Goal: Task Accomplishment & Management: Use online tool/utility

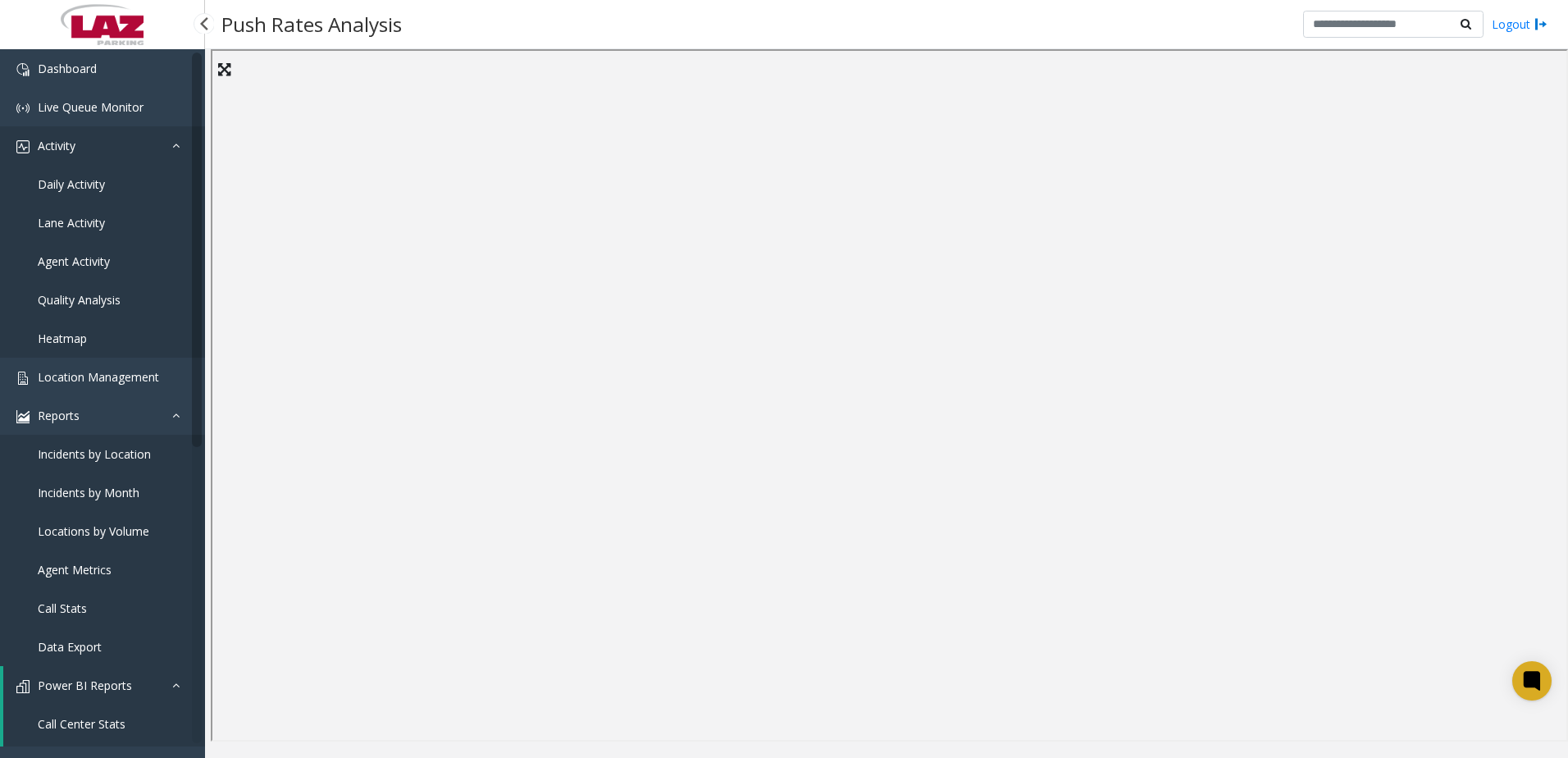
click at [199, 157] on link "Activity" at bounding box center [102, 145] width 205 height 38
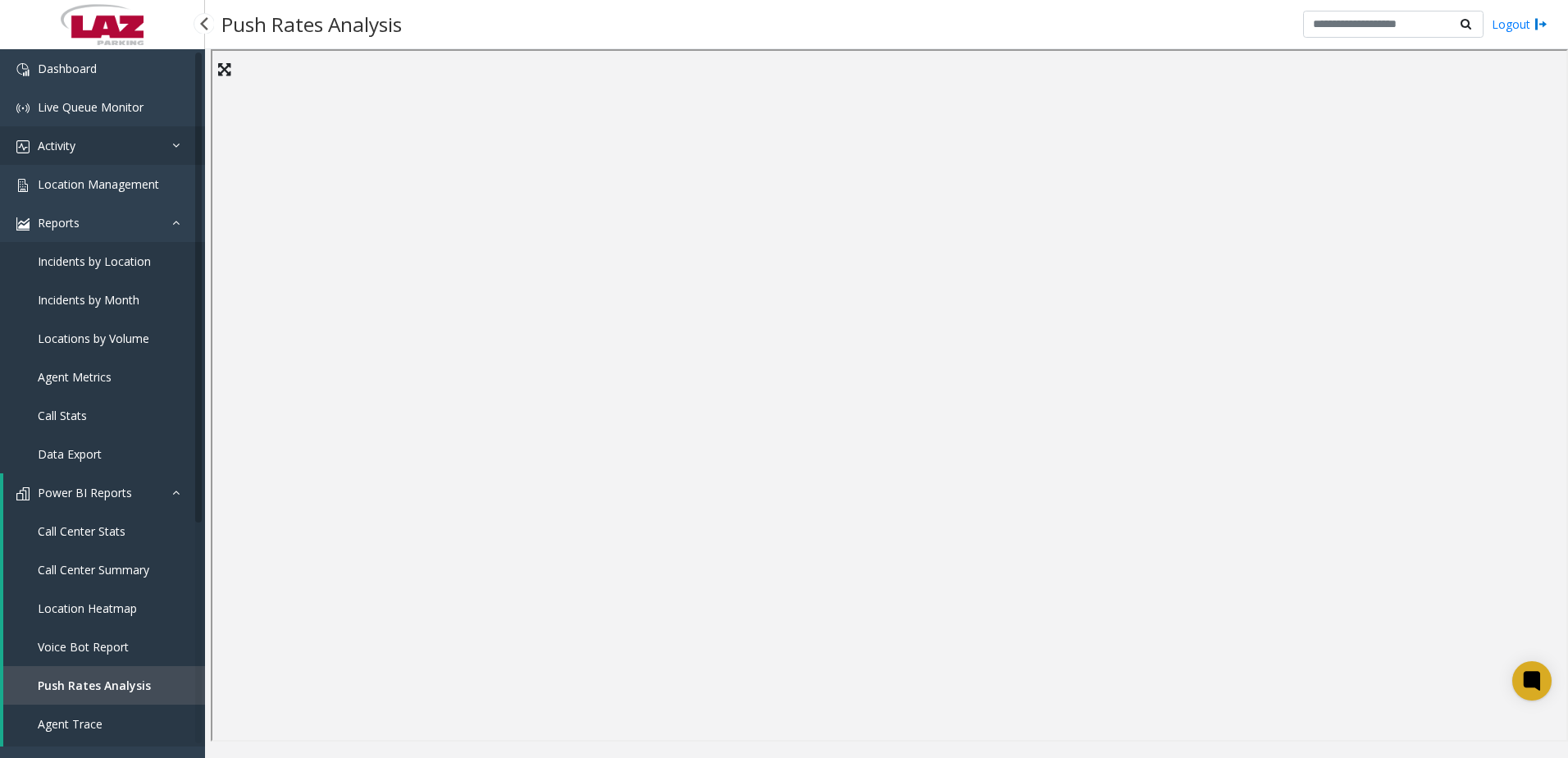
click at [81, 146] on link "Activity" at bounding box center [102, 145] width 205 height 38
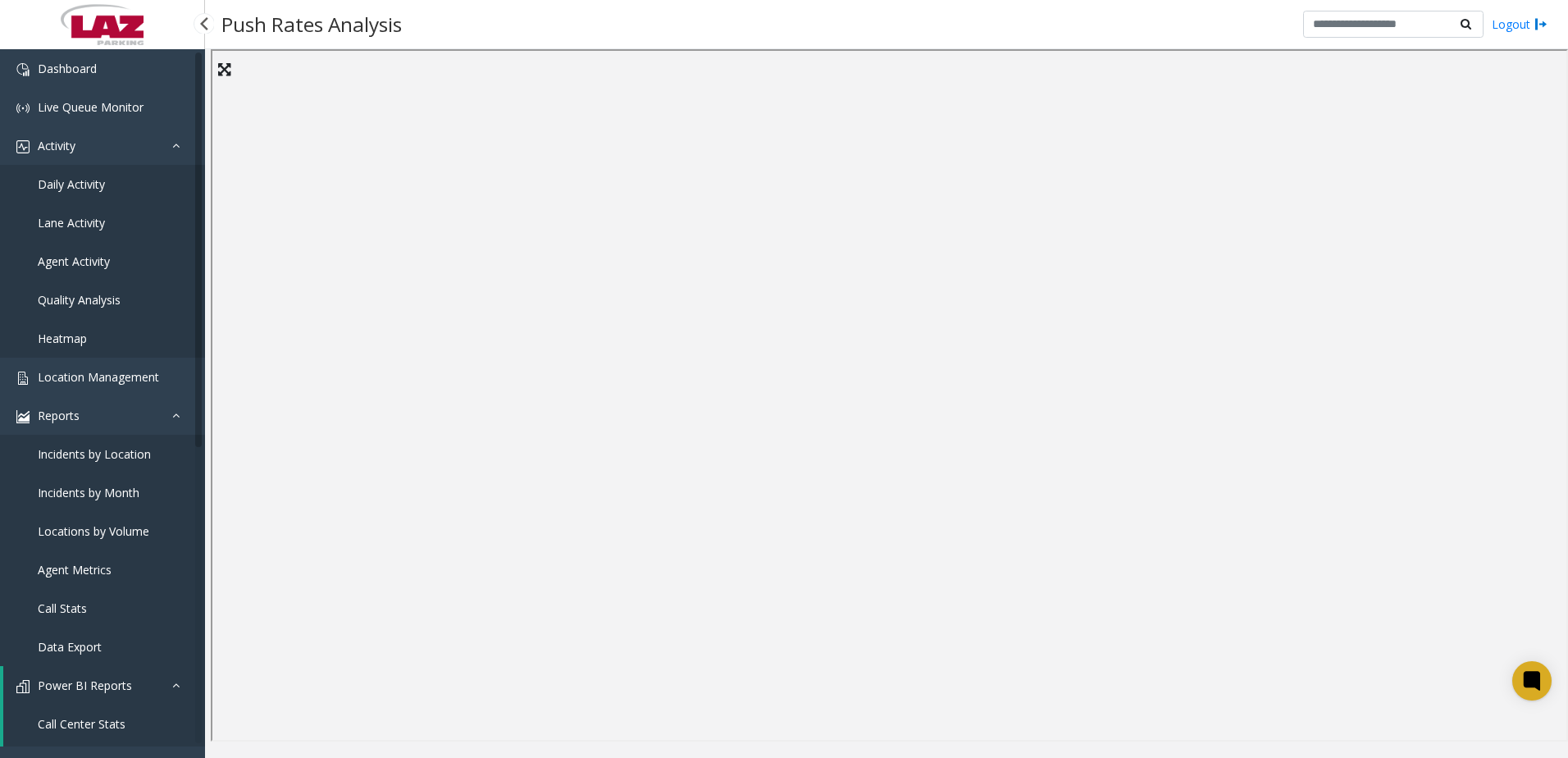
click at [62, 189] on span "Daily Activity" at bounding box center [72, 183] width 67 height 16
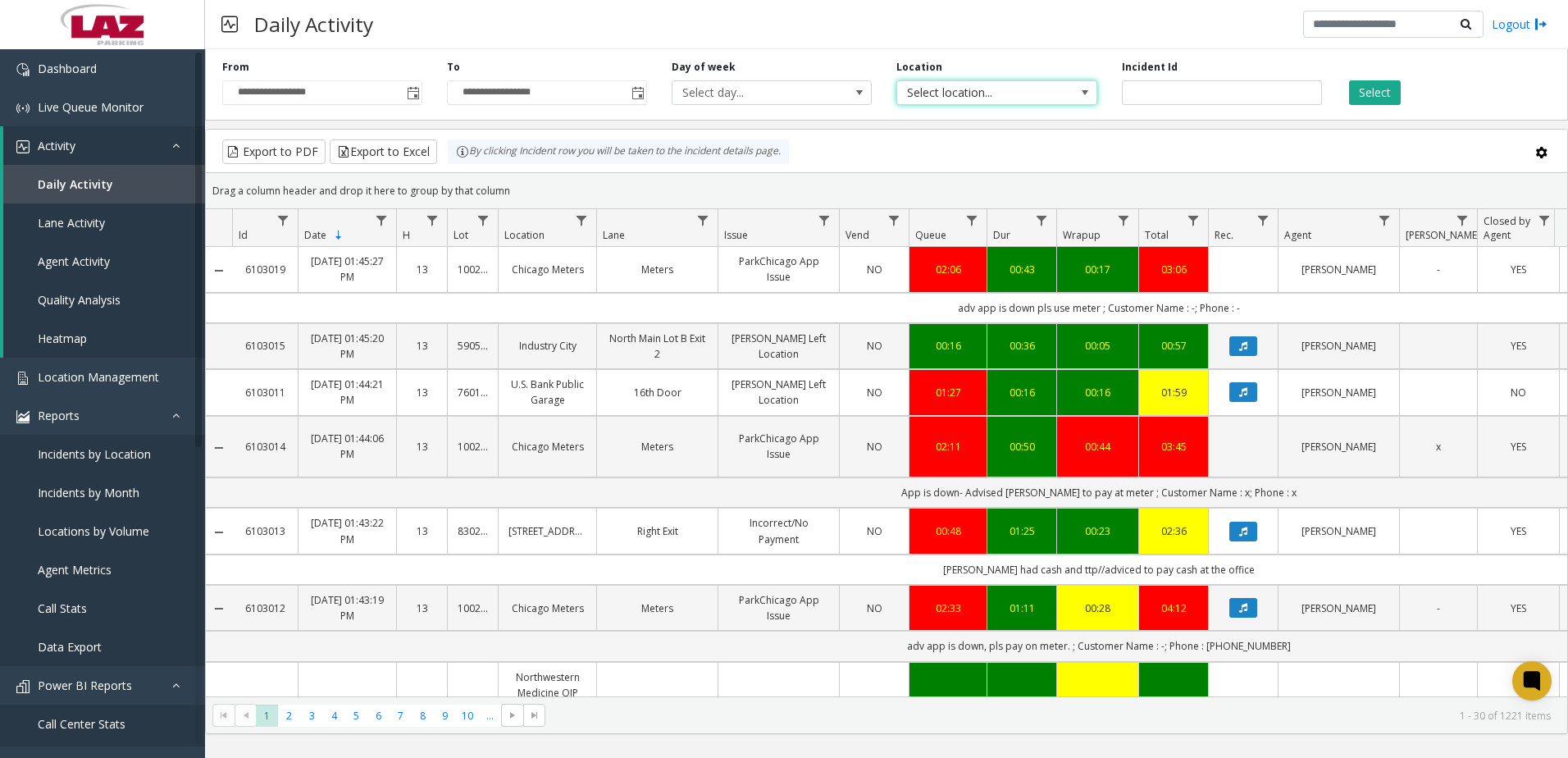
click at [1007, 92] on span "Select location..." at bounding box center [976, 92] width 159 height 23
type input "******"
click at [987, 186] on li "100240 Chicago Meters" at bounding box center [996, 180] width 196 height 22
click at [1366, 97] on button "Select" at bounding box center [1374, 92] width 51 height 24
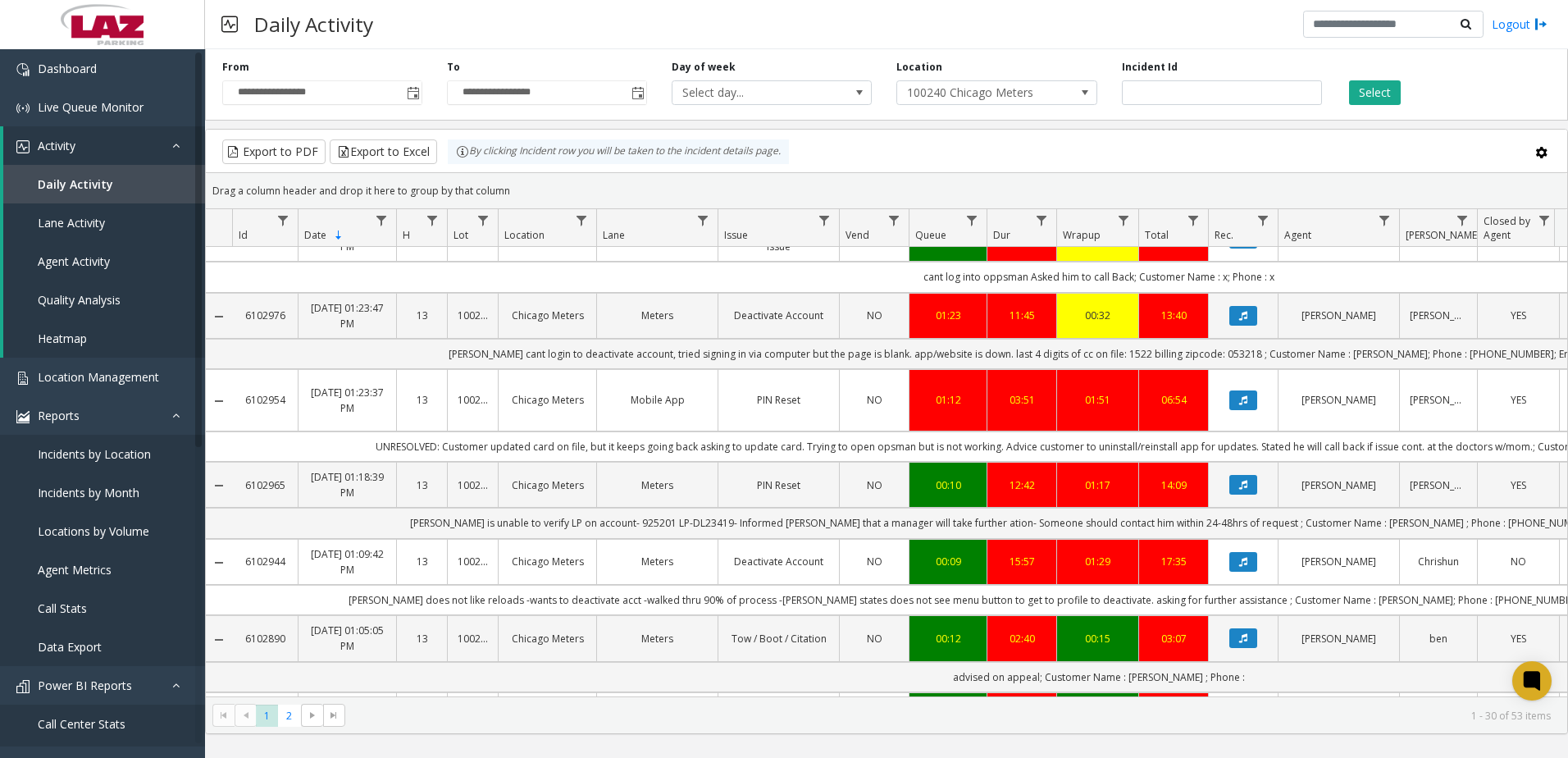
scroll to position [1476, 0]
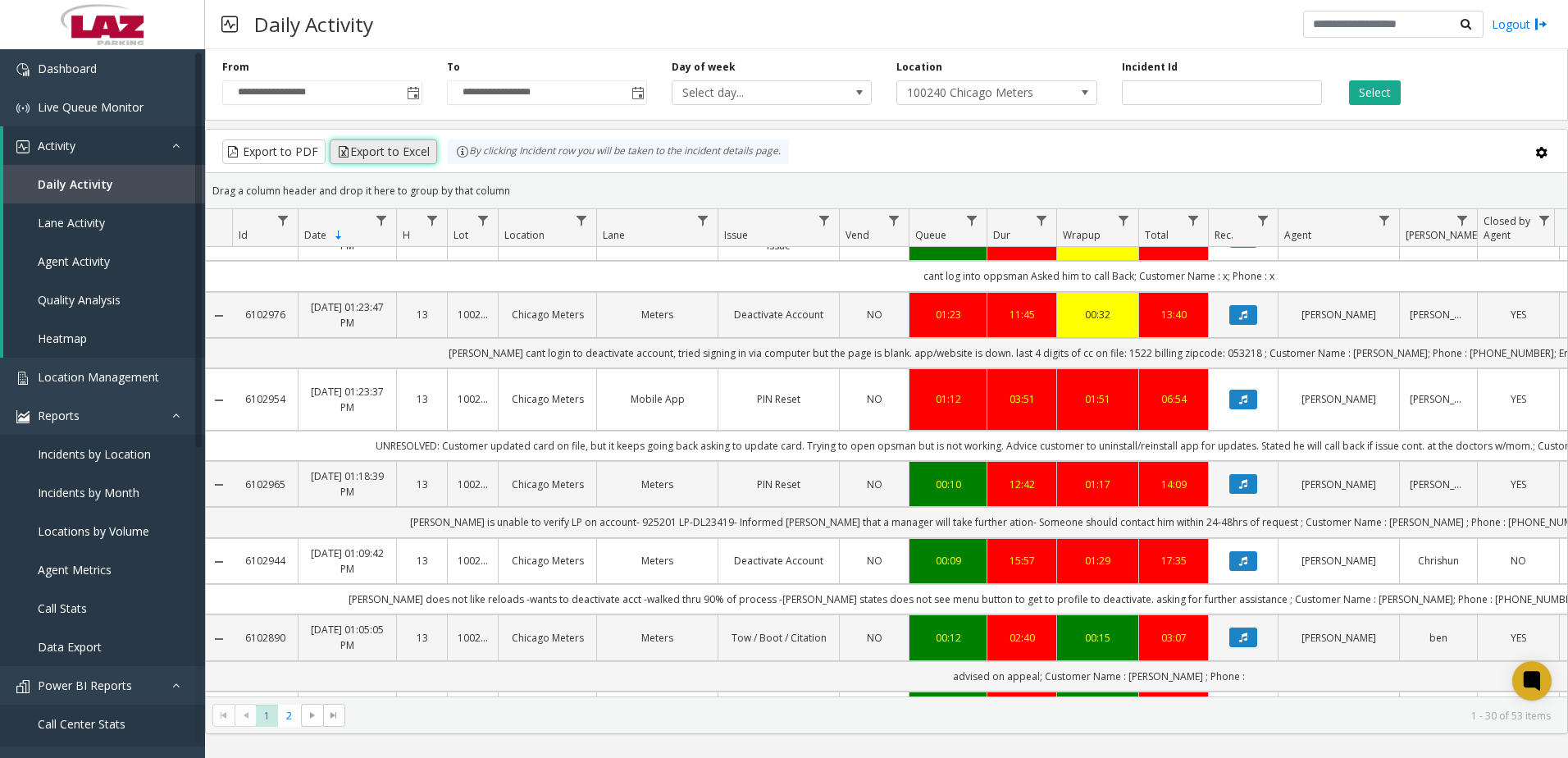
click at [416, 144] on button "Export to Excel" at bounding box center [383, 152] width 107 height 24
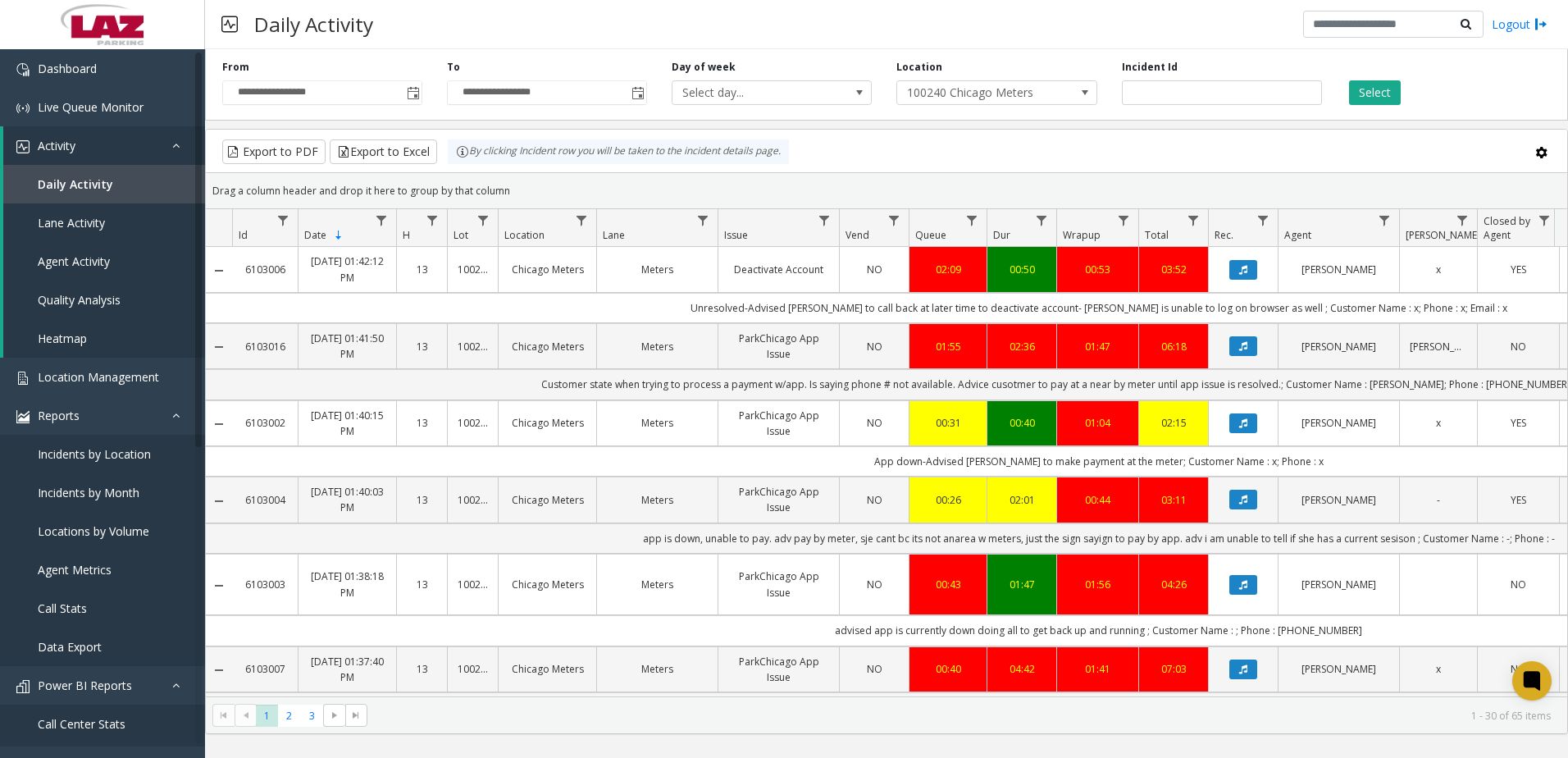
click at [447, 51] on div "**********" at bounding box center [886, 82] width 1363 height 78
click at [1364, 90] on button "Select" at bounding box center [1374, 92] width 51 height 24
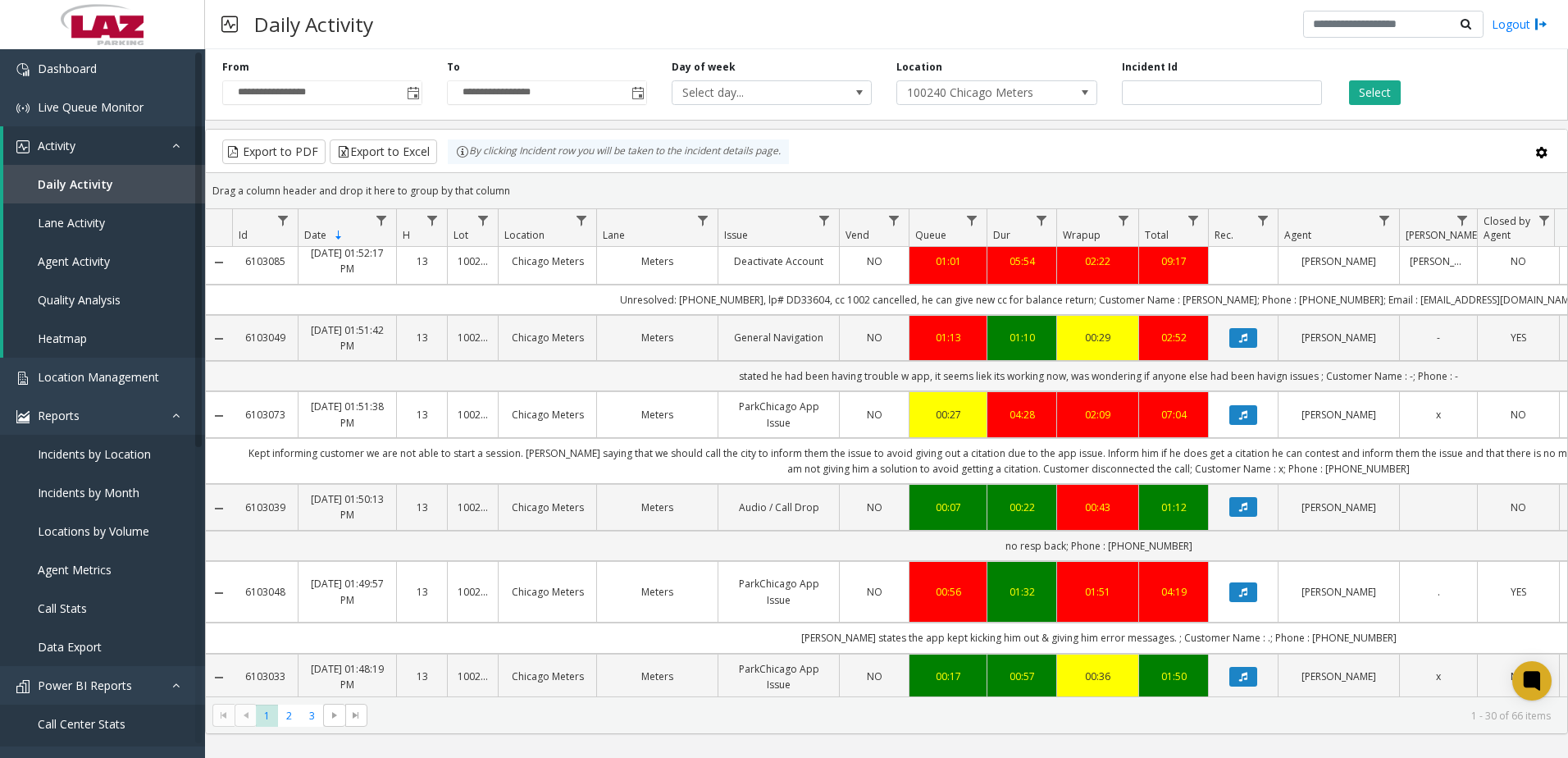
scroll to position [0, 0]
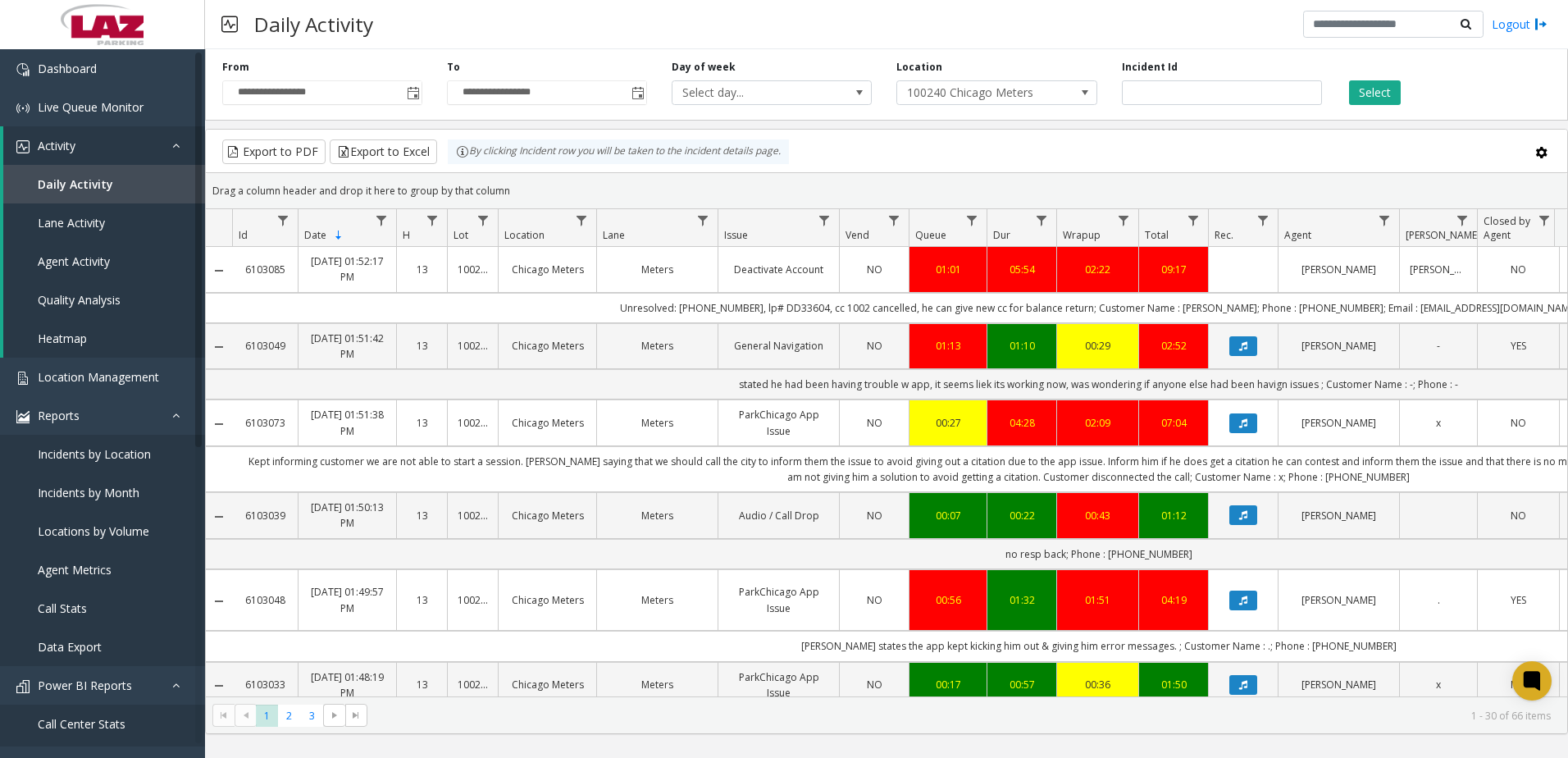
click at [1423, 156] on div "Export to PDF Export to Excel By clicking Incident row you will be taken to the…" at bounding box center [886, 152] width 1333 height 24
